Goal: Navigation & Orientation: Find specific page/section

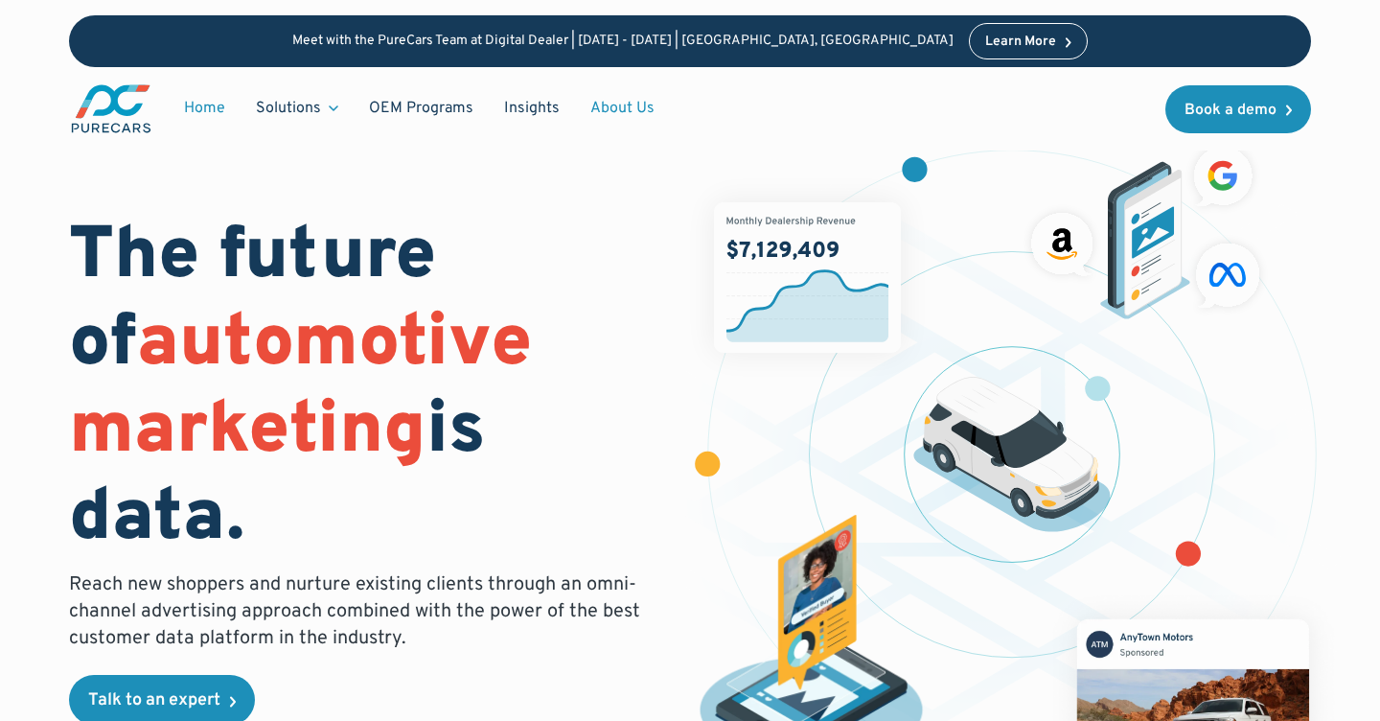
click at [597, 103] on link "About Us" at bounding box center [622, 108] width 95 height 36
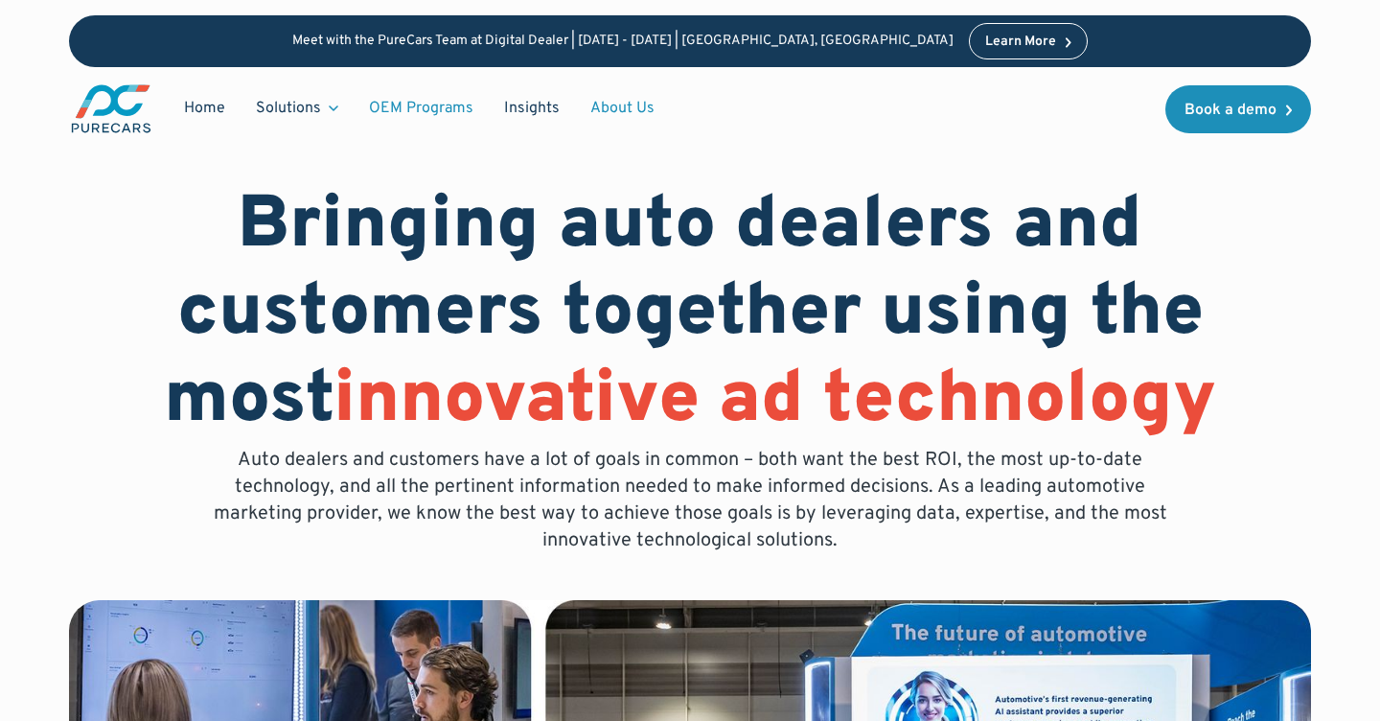
click at [427, 100] on link "OEM Programs" at bounding box center [421, 108] width 135 height 36
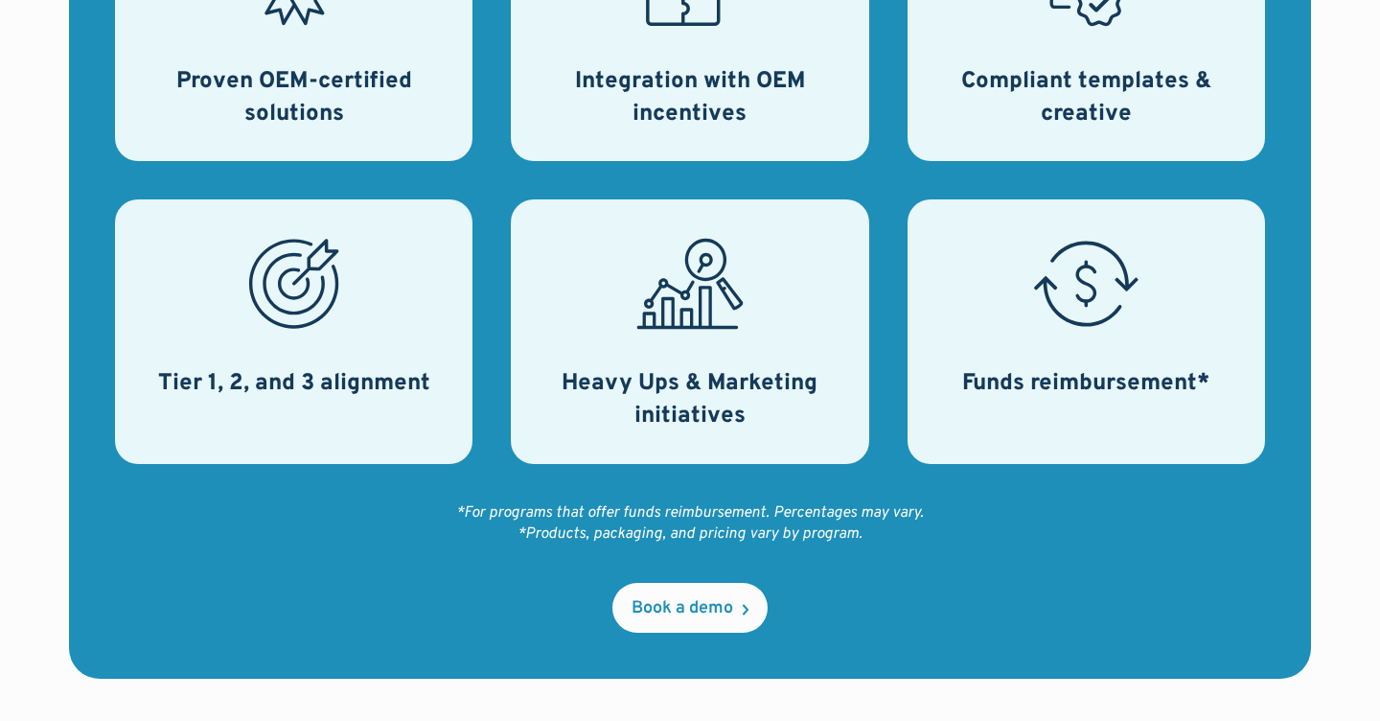
scroll to position [593, 0]
